Goal: Navigation & Orientation: Find specific page/section

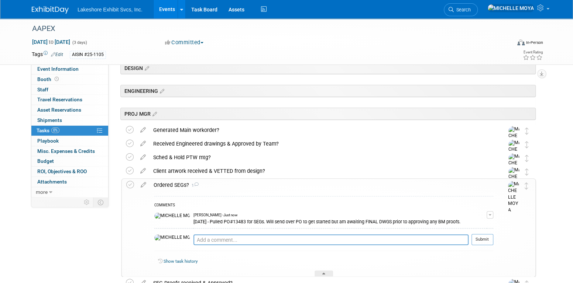
click at [171, 10] on link "Events" at bounding box center [167, 9] width 27 height 18
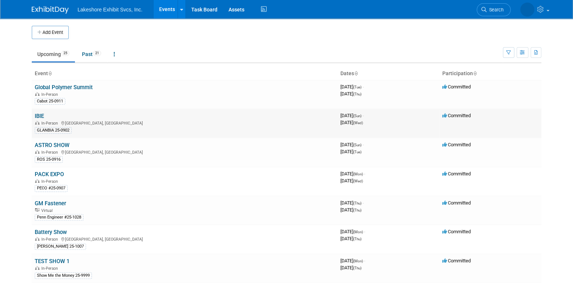
click at [41, 112] on td "IBIE In-Person [GEOGRAPHIC_DATA], [GEOGRAPHIC_DATA] GLANBIA 25-0902" at bounding box center [185, 123] width 306 height 29
click at [42, 114] on link "IBIE" at bounding box center [39, 116] width 9 height 7
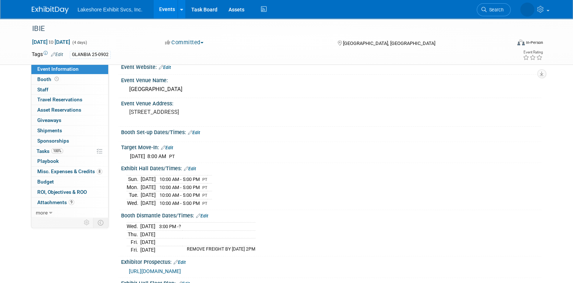
scroll to position [74, 0]
